Goal: Task Accomplishment & Management: Complete application form

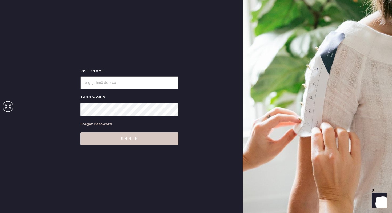
type input "reformationgeorgetown"
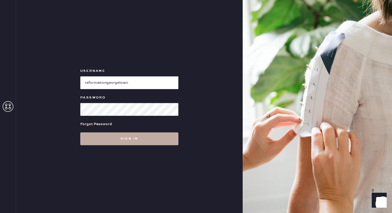
drag, startPoint x: 94, startPoint y: 151, endPoint x: 94, endPoint y: 142, distance: 8.8
click at [94, 151] on div "Username Password Forgot Password Sign in" at bounding box center [129, 106] width 227 height 213
click at [92, 141] on button "Sign in" at bounding box center [129, 138] width 98 height 13
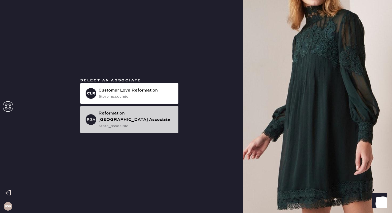
click at [143, 123] on div "store_associate" at bounding box center [136, 126] width 76 height 6
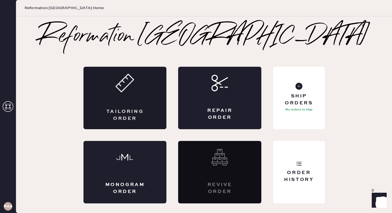
click at [140, 108] on div "Tailoring Order" at bounding box center [125, 114] width 41 height 13
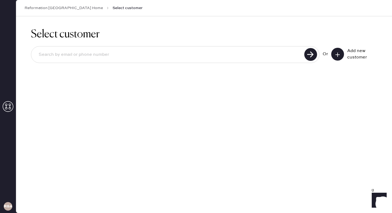
click at [96, 53] on input at bounding box center [168, 55] width 268 height 12
type input "cp2022@icloud.com"
click at [310, 59] on use at bounding box center [310, 54] width 13 height 13
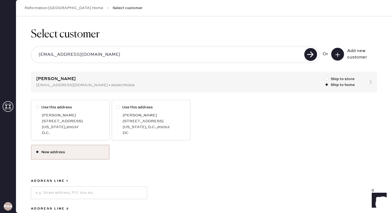
click at [62, 154] on label "New address" at bounding box center [70, 152] width 70 height 6
click at [36, 149] on input "New address" at bounding box center [35, 149] width 0 height 0
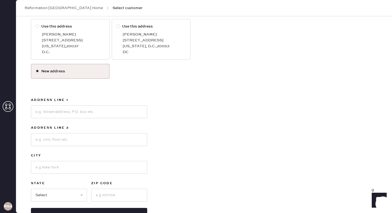
scroll to position [100, 0]
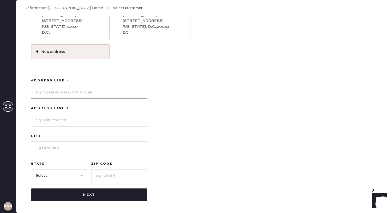
click at [64, 90] on input at bounding box center [89, 92] width 116 height 13
type input "2400 M St NW"
click at [58, 119] on input at bounding box center [89, 120] width 116 height 13
type input "Apt 508"
click at [42, 147] on input at bounding box center [89, 147] width 116 height 13
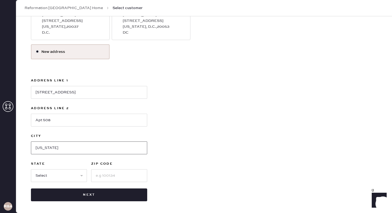
type input "Washington D.C."
select select "DC"
click at [123, 175] on input "20008" at bounding box center [119, 175] width 56 height 13
type input "20037"
click at [97, 202] on div "Select customer cp2022@icloud.com Or Add new customer Caroline Pearce cp2022@ic…" at bounding box center [204, 64] width 376 height 297
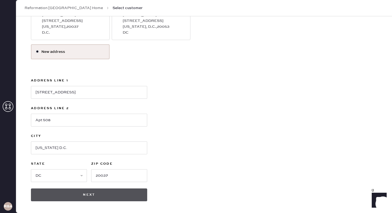
click at [96, 196] on button "Next" at bounding box center [89, 194] width 116 height 13
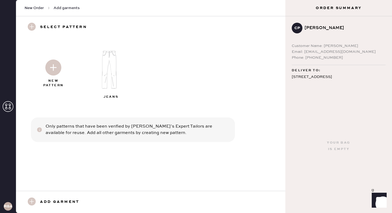
click at [53, 67] on img at bounding box center [53, 67] width 16 height 16
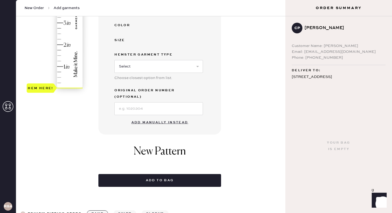
scroll to position [143, 0]
click at [160, 117] on button "Add manually instead" at bounding box center [159, 122] width 63 height 11
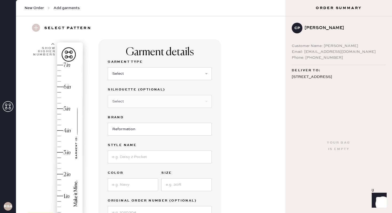
scroll to position [5, 0]
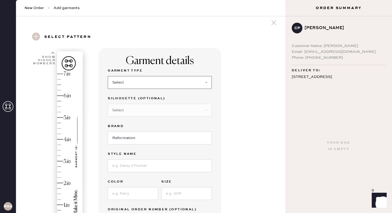
click at [177, 82] on select "Select Basic Skirt Jeans Leggings Pants Shorts Basic Sleeved Dress Basic Sleeve…" at bounding box center [160, 82] width 104 height 13
select select "2"
click at [146, 107] on select "Select Shorts Cropped Flare Boot Cut Straight Skinny Other" at bounding box center [160, 110] width 104 height 13
select select "other"
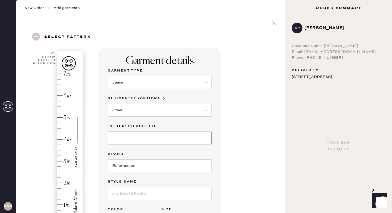
click at [127, 143] on input at bounding box center [160, 137] width 104 height 13
type input "WIDE"
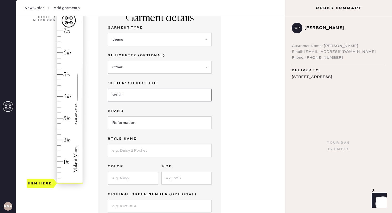
scroll to position [56, 0]
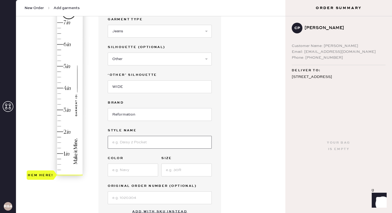
click at [139, 146] on input at bounding box center [160, 142] width 104 height 13
type input "Cary Low Rise Slouchy Wide Leg Jeans"
click at [119, 171] on input at bounding box center [133, 169] width 50 height 13
type input "Cleary"
click at [175, 173] on input at bounding box center [186, 169] width 50 height 13
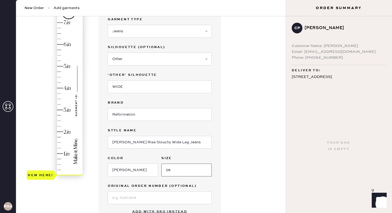
type input "28"
type input "4"
click at [67, 87] on div "Hem here!" at bounding box center [55, 98] width 57 height 157
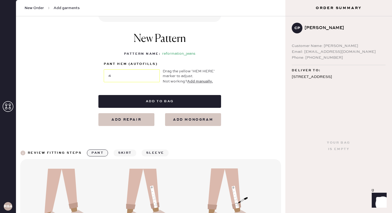
scroll to position [252, 0]
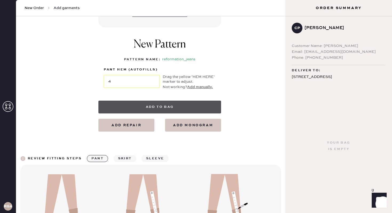
click at [180, 106] on button "Add to bag" at bounding box center [159, 106] width 123 height 13
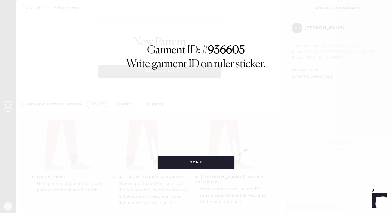
select select "2"
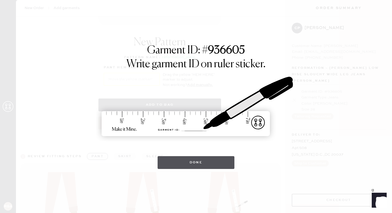
click at [213, 161] on button "Done" at bounding box center [196, 162] width 77 height 13
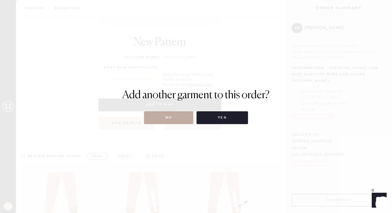
click at [169, 122] on button "No" at bounding box center [168, 117] width 49 height 13
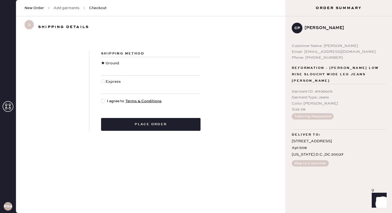
click at [103, 100] on div at bounding box center [103, 101] width 4 height 4
click at [101, 98] on input "I agree to Terms & Conditions" at bounding box center [101, 98] width 0 height 0
checkbox input "true"
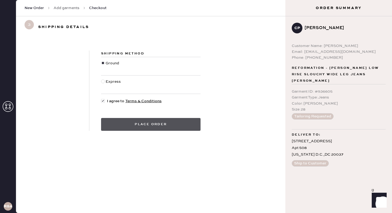
click at [145, 125] on button "Place order" at bounding box center [150, 124] width 99 height 13
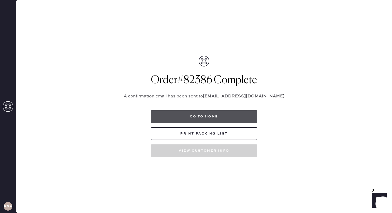
click at [195, 111] on button "Go to home" at bounding box center [204, 116] width 107 height 13
